Goal: Transaction & Acquisition: Purchase product/service

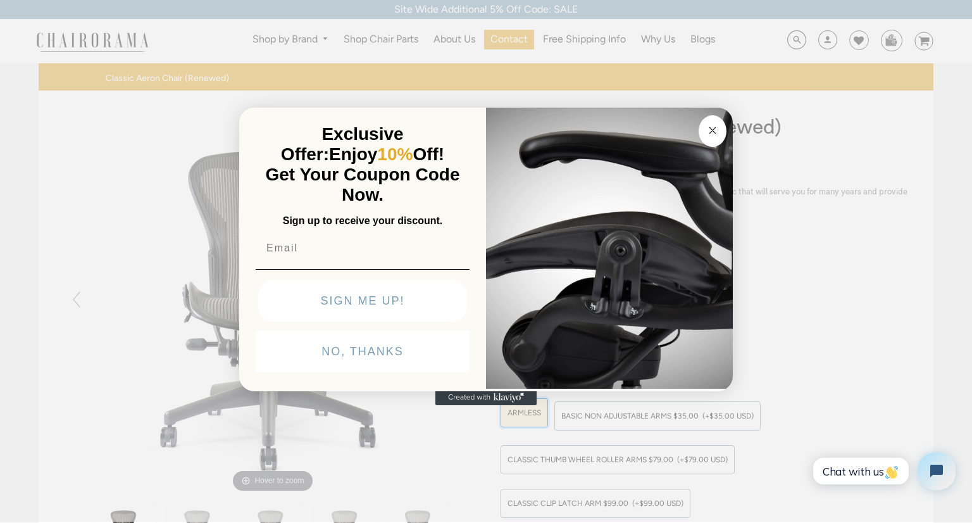
click at [349, 352] on button "NO, THANKS" at bounding box center [363, 351] width 214 height 42
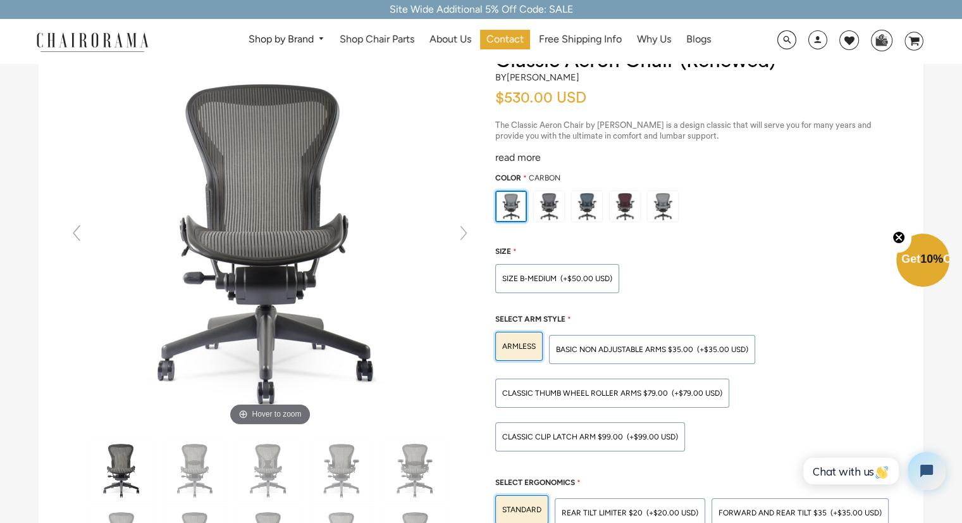
scroll to position [109, 0]
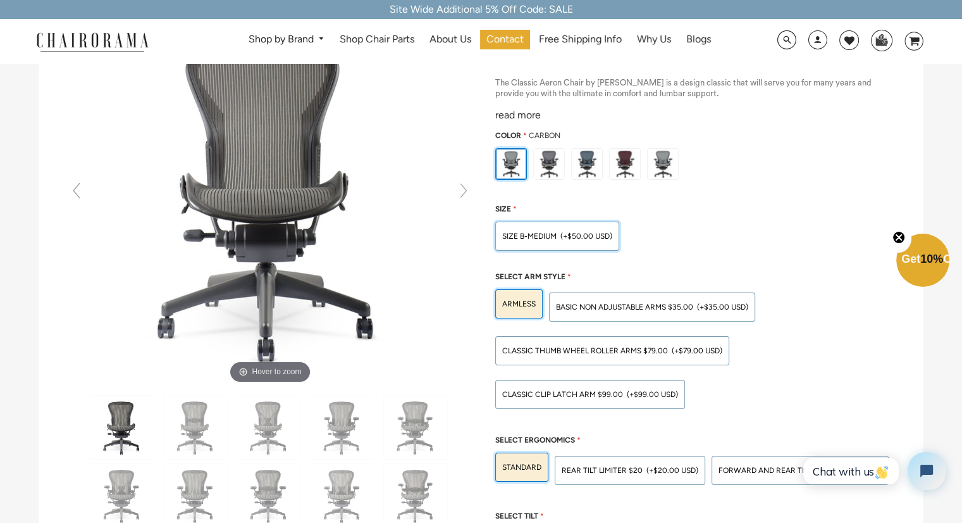
click at [600, 232] on span "(+$50.00 USD)" at bounding box center [587, 236] width 52 height 8
click at [0, 0] on input "SIZE B-MEDIUM (+$50.00 USD)" at bounding box center [0, 0] width 0 height 0
click at [714, 349] on span "(+$79.00 USD)" at bounding box center [697, 351] width 51 height 8
click at [0, 0] on input "Classic Thumb Wheel Roller Arms $79.00 (+$79.00 USD)" at bounding box center [0, 0] width 0 height 0
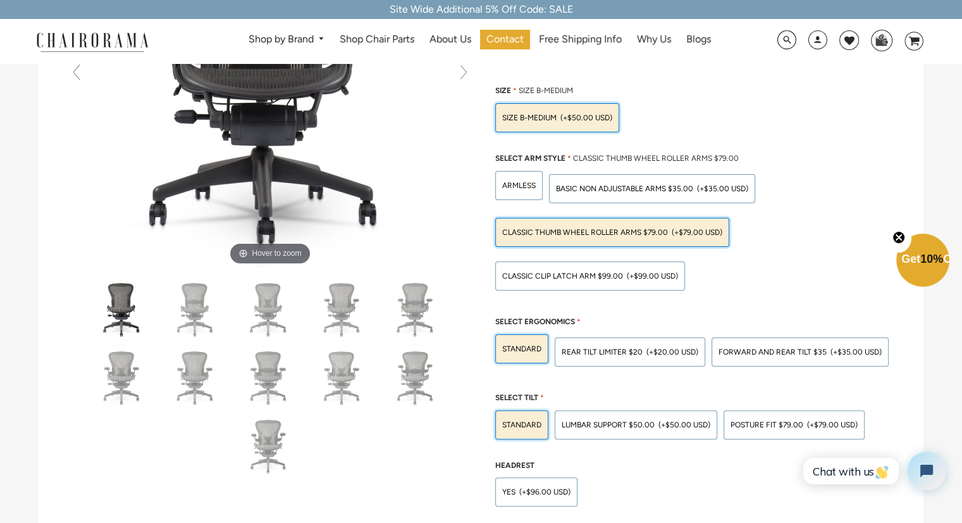
scroll to position [254, 0]
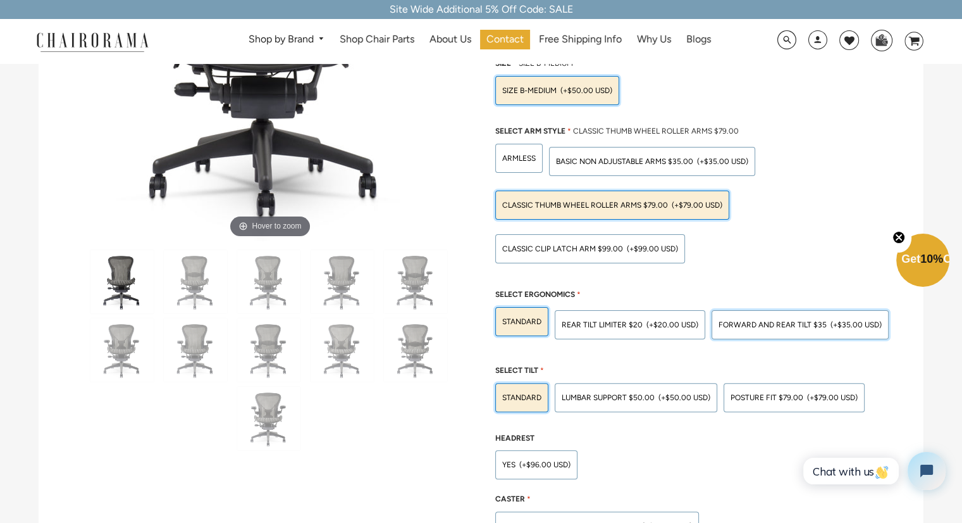
click at [774, 322] on span "Forward And Rear Tilt $35" at bounding box center [773, 324] width 108 height 9
click at [0, 0] on input "Forward And Rear Tilt $35 (+$35.00 USD)" at bounding box center [0, 0] width 0 height 0
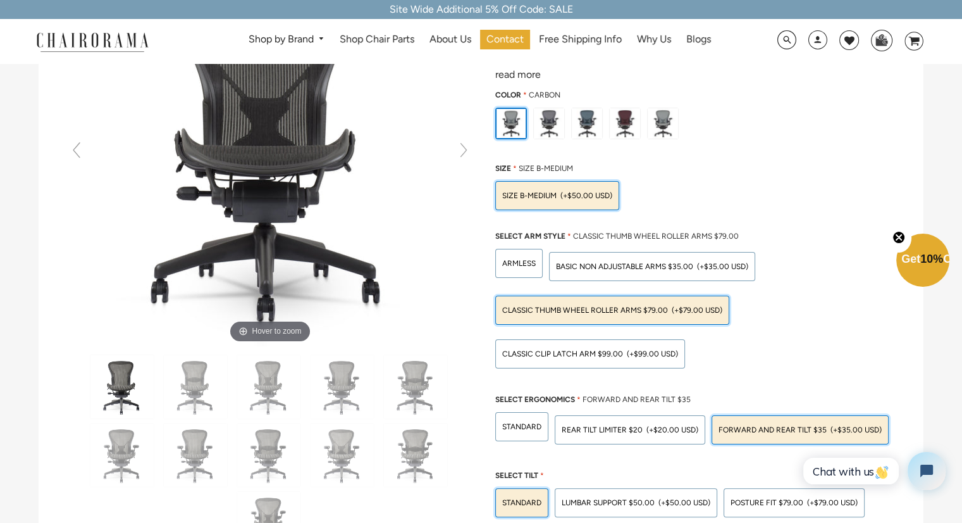
scroll to position [267, 0]
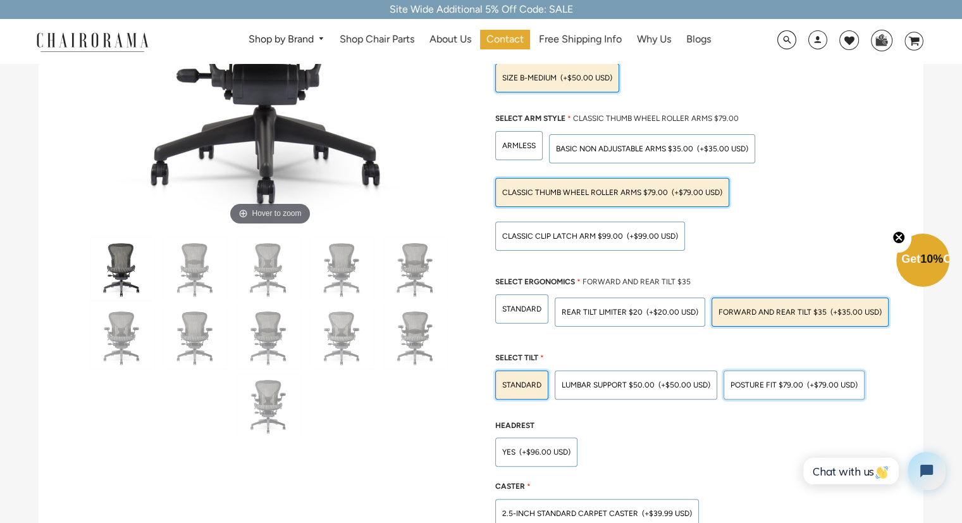
click at [778, 390] on div "POSTURE FIT $79.00 (+$79.00 USD)" at bounding box center [794, 384] width 141 height 29
click at [0, 0] on input "POSTURE FIT $79.00 (+$79.00 USD)" at bounding box center [0, 0] width 0 height 0
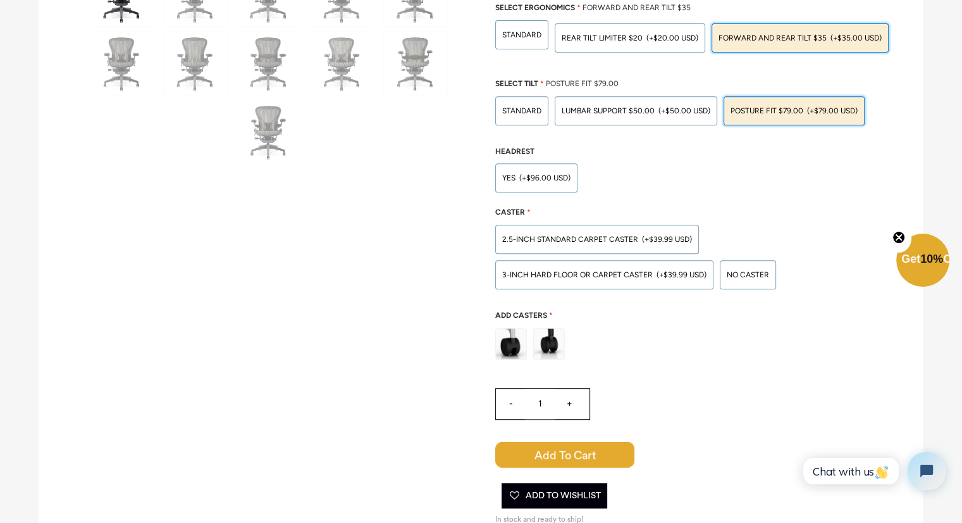
scroll to position [550, 0]
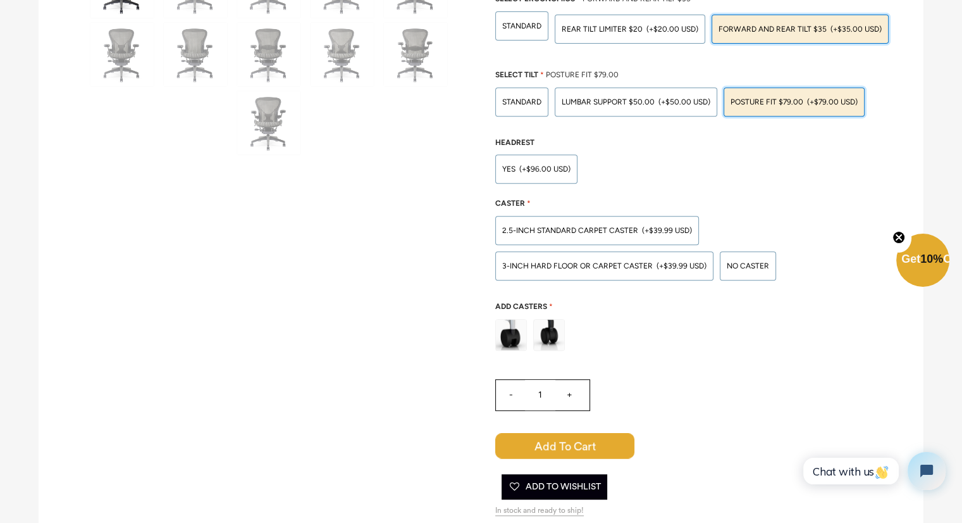
click at [661, 367] on ul "American Express Diners Club Discover Mastercard PayPal Visa" at bounding box center [696, 461] width 403 height 189
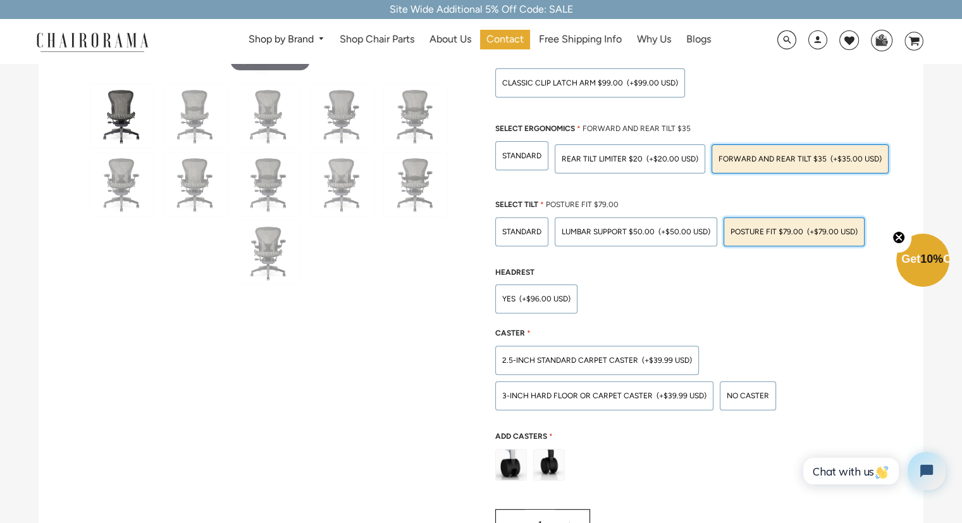
scroll to position [418, 0]
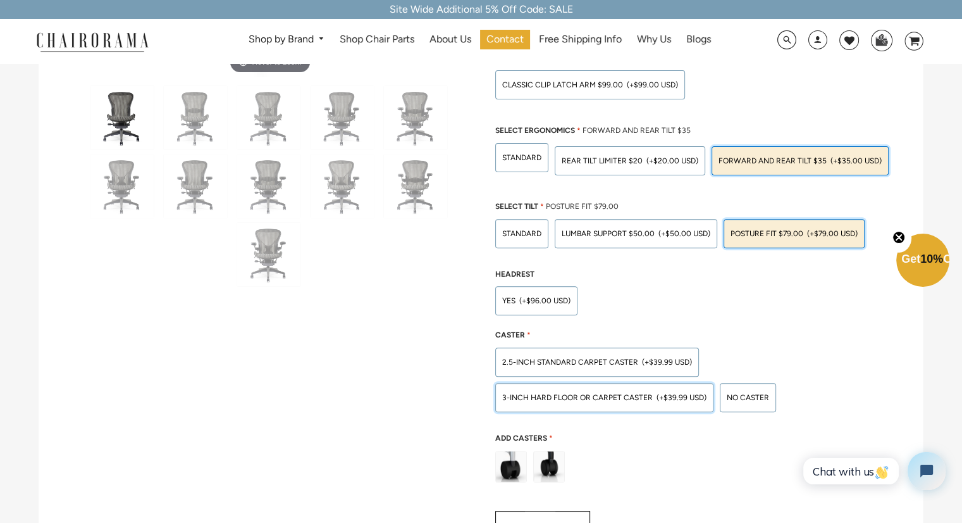
click at [605, 404] on div "3-inch Hard Floor or Carpet Caster (+$39.99 USD)" at bounding box center [604, 397] width 218 height 29
click at [0, 0] on input "3-inch Hard Floor or Carpet Caster (+$39.99 USD)" at bounding box center [0, 0] width 0 height 0
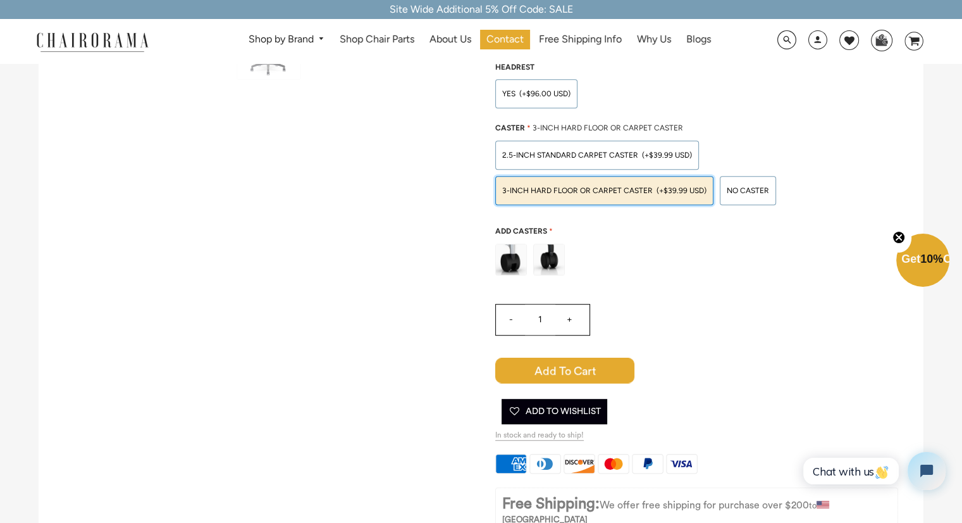
scroll to position [620, 0]
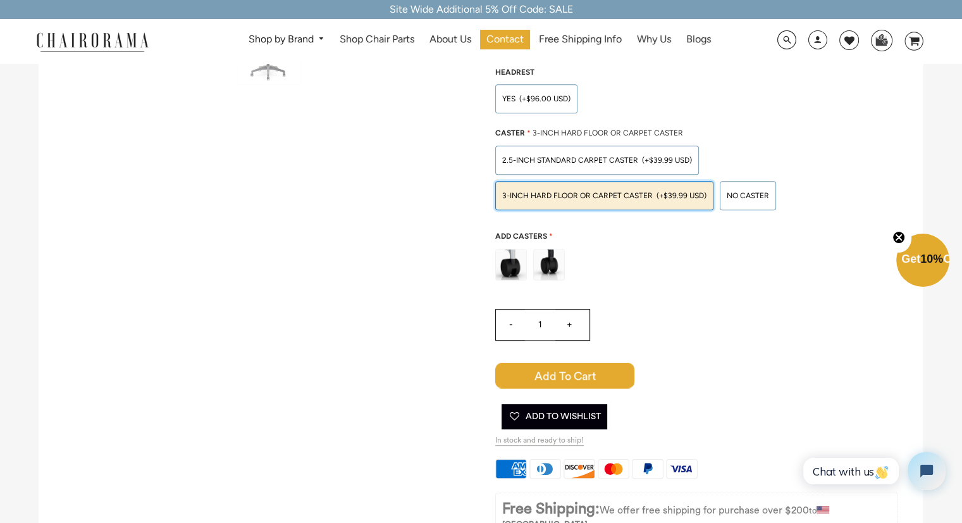
click at [596, 391] on div "Cart Error Add to Cart Added Cart Error Add to Cart Added Add To Wishlist" at bounding box center [636, 399] width 282 height 73
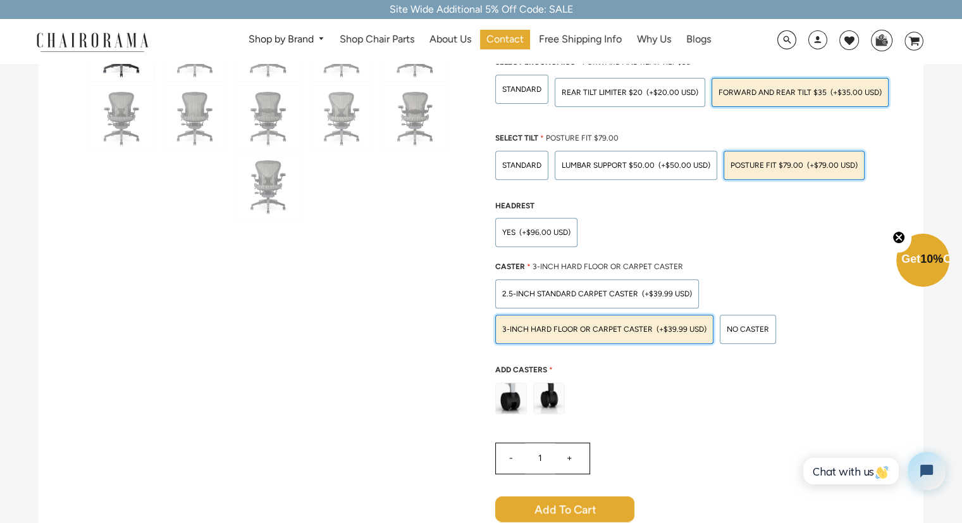
scroll to position [488, 0]
click at [571, 512] on span "Add to Cart" at bounding box center [564, 507] width 139 height 25
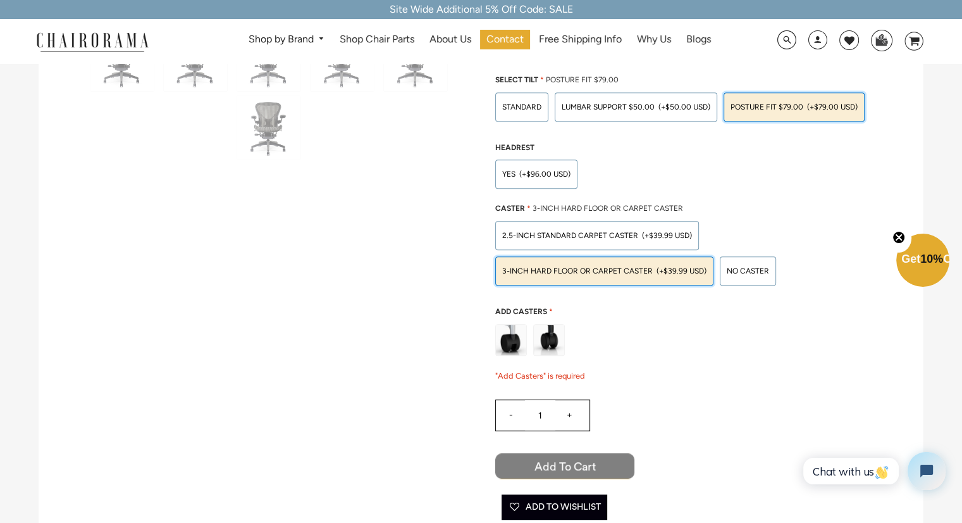
scroll to position [487, 0]
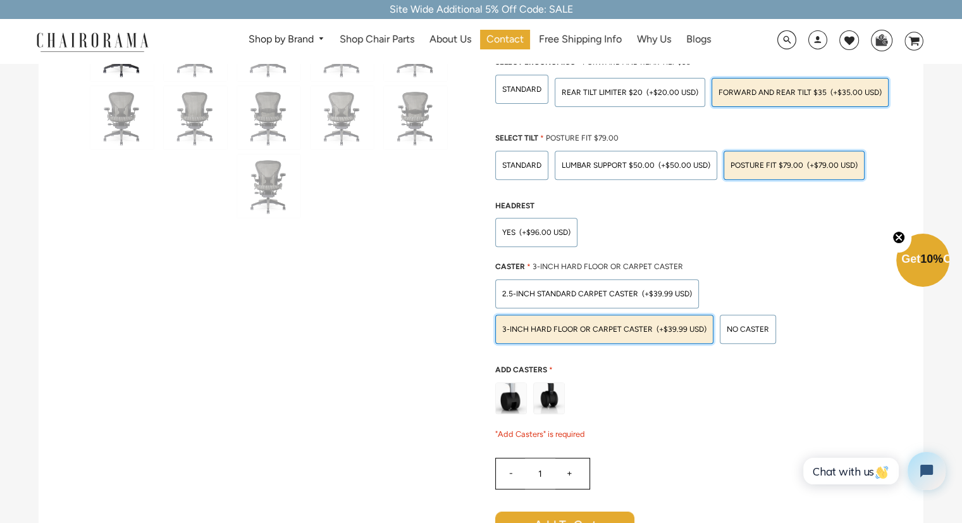
click at [573, 474] on input "+" at bounding box center [569, 473] width 30 height 30
click at [575, 471] on input "+" at bounding box center [569, 473] width 30 height 30
click at [578, 474] on input "+" at bounding box center [569, 473] width 30 height 30
type input "4"
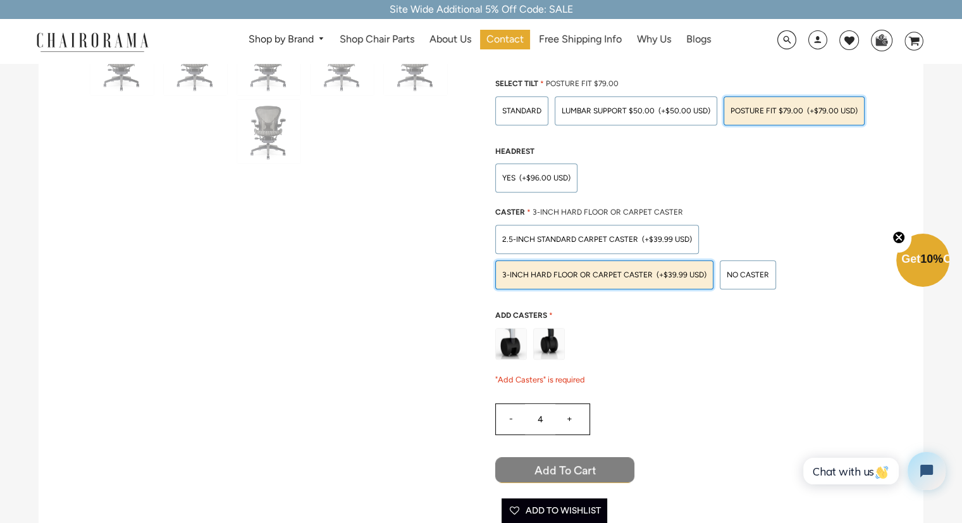
click at [585, 461] on span "Add to Cart" at bounding box center [564, 469] width 139 height 25
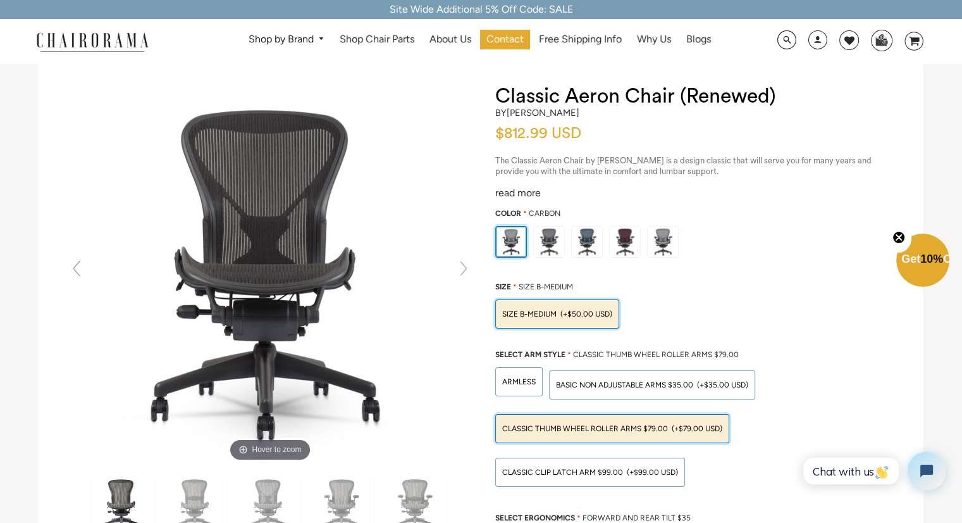
scroll to position [0, 0]
